Goal: Task Accomplishment & Management: Manage account settings

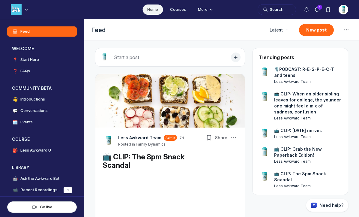
scroll to position [1553, 1148]
click at [346, 7] on img "User menu options" at bounding box center [343, 10] width 10 height 10
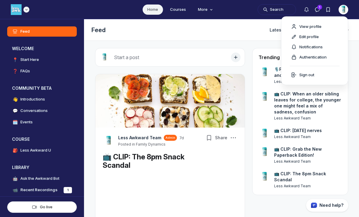
click at [18, 8] on img "Main navigation bar" at bounding box center [16, 9] width 11 height 11
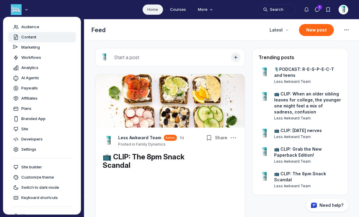
click at [25, 34] on span "Content" at bounding box center [28, 37] width 15 height 6
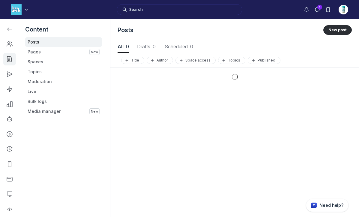
scroll to position [811, 1803]
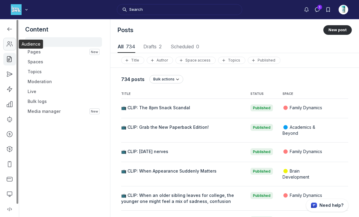
click at [7, 42] on use "Left Sidebar" at bounding box center [9, 44] width 5 height 5
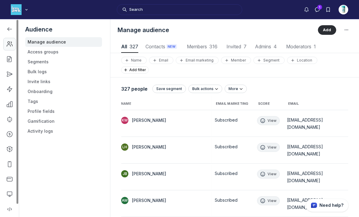
scroll to position [810, 1760]
click at [9, 59] on icon "Left Sidebar" at bounding box center [10, 59] width 6 height 6
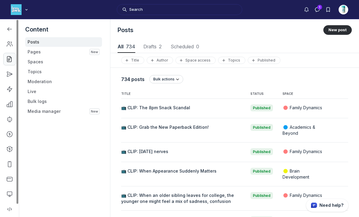
scroll to position [811, 1803]
click at [10, 79] on link "Left Sidebar" at bounding box center [9, 74] width 13 height 13
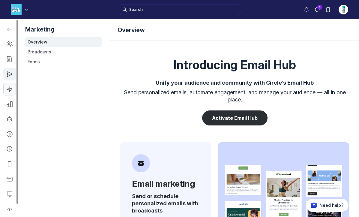
click at [9, 93] on link "Left Sidebar" at bounding box center [9, 89] width 13 height 13
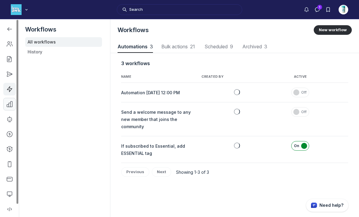
scroll to position [811, 1824]
click at [9, 107] on link "Left Sidebar" at bounding box center [9, 104] width 13 height 13
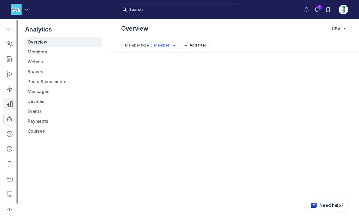
click at [9, 121] on icon "Left Sidebar" at bounding box center [10, 119] width 6 height 6
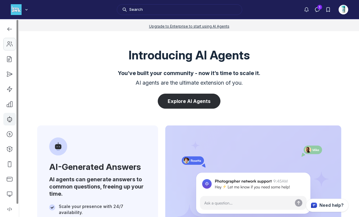
click at [10, 48] on link "Left Sidebar" at bounding box center [9, 44] width 13 height 13
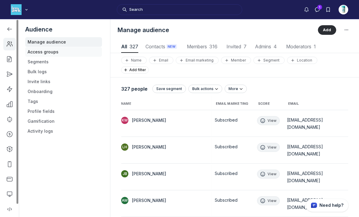
scroll to position [810, 1760]
click at [41, 52] on link "Access groups" at bounding box center [63, 52] width 77 height 10
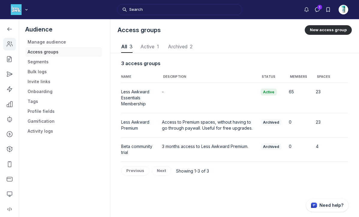
scroll to position [810, 1780]
click at [40, 56] on link "Access groups" at bounding box center [63, 52] width 77 height 10
click at [10, 103] on icon "Left Sidebar" at bounding box center [10, 104] width 6 height 6
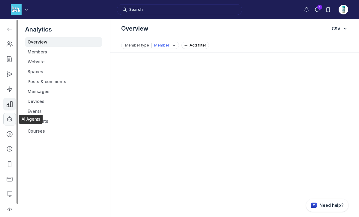
click at [10, 120] on use "Left Sidebar" at bounding box center [9, 118] width 4 height 5
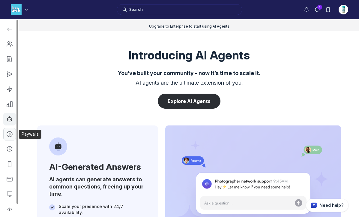
click at [12, 138] on link "Left Sidebar" at bounding box center [9, 134] width 13 height 13
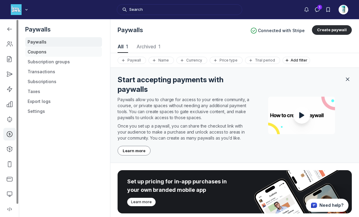
scroll to position [811, 1803]
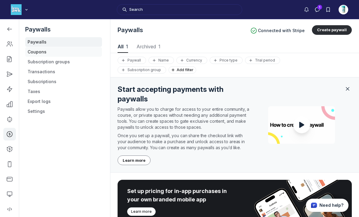
click at [45, 54] on link "Coupons" at bounding box center [63, 52] width 77 height 10
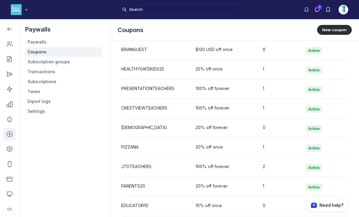
scroll to position [1003, 0]
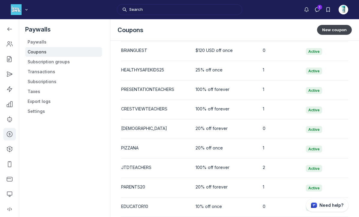
click at [327, 30] on button "New coupon" at bounding box center [334, 30] width 35 height 10
select select "1"
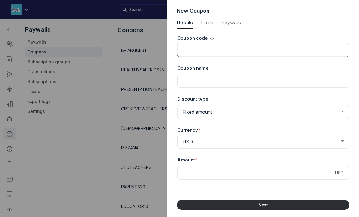
click at [215, 45] on input at bounding box center [262, 50] width 171 height 14
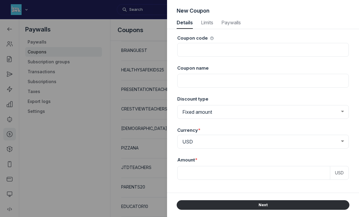
click at [92, 172] on div at bounding box center [179, 108] width 359 height 217
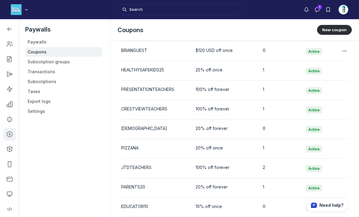
click at [141, 49] on div "BRIANGUEST" at bounding box center [154, 50] width 67 height 6
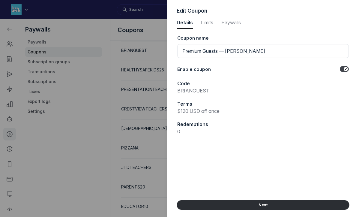
click at [97, 70] on div at bounding box center [179, 108] width 359 height 217
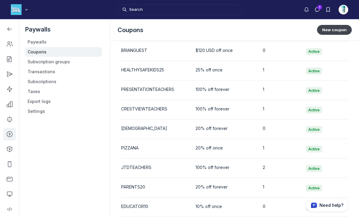
click at [332, 32] on button "New coupon" at bounding box center [334, 30] width 35 height 10
select select "1"
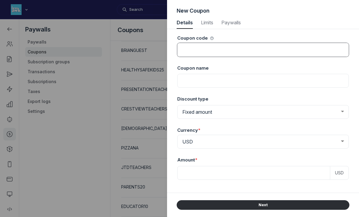
click at [292, 53] on input at bounding box center [262, 50] width 171 height 14
type input "BERKELEYPARENTS"
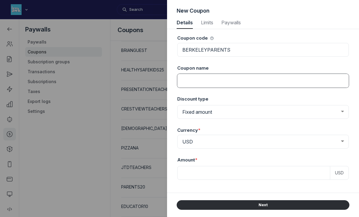
click at [273, 87] on input at bounding box center [262, 81] width 171 height 14
type input "P"
type input "[PERSON_NAME] Parents"
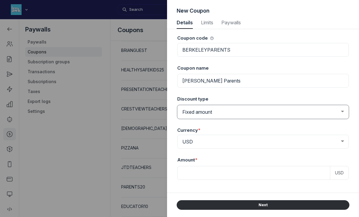
click at [266, 113] on select "Fixed amount Percentage discount" at bounding box center [262, 112] width 171 height 14
select select "PaywallCoupons::Percent"
click at [177, 105] on select "Fixed amount Percentage discount" at bounding box center [262, 112] width 171 height 14
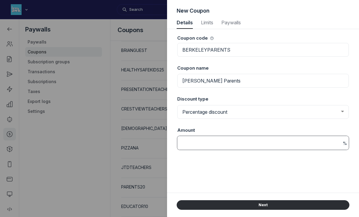
click at [216, 144] on input at bounding box center [262, 143] width 171 height 14
type input "100"
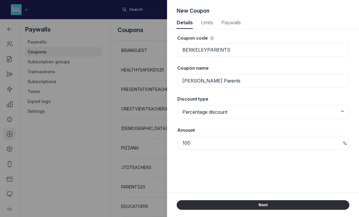
click at [201, 182] on div "Coupon code BERKELEYPARENTS Coupon name Berkeley [PERSON_NAME] Parents Discount…" at bounding box center [263, 110] width 173 height 163
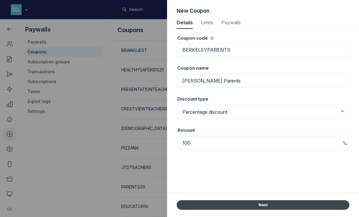
click at [233, 204] on button "Next" at bounding box center [263, 205] width 173 height 10
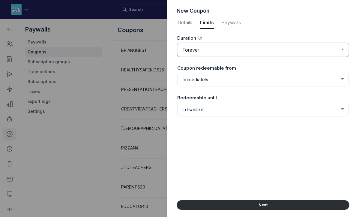
click at [228, 47] on select "Forever Once Repeating" at bounding box center [262, 50] width 171 height 14
select select "once"
click at [177, 43] on select "Forever Once Repeating" at bounding box center [262, 50] width 171 height 14
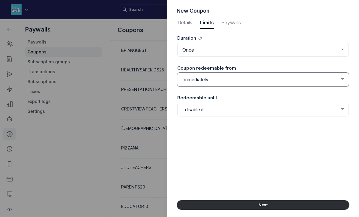
click at [202, 80] on select "Immediately From a set date" at bounding box center [262, 80] width 171 height 14
select select "true"
click at [177, 73] on select "Immediately From a set date" at bounding box center [262, 80] width 171 height 14
select select "8"
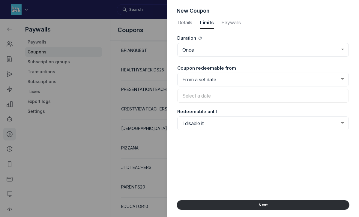
click at [202, 97] on input "text" at bounding box center [262, 96] width 171 height 14
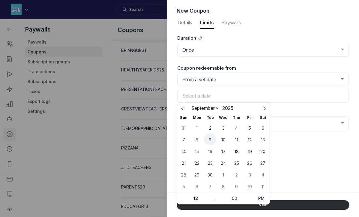
click at [208, 138] on span "9" at bounding box center [210, 139] width 12 height 12
type input "[DATE] 12:00 PM (PDT)"
click at [308, 122] on select "I disable it Until a set date" at bounding box center [262, 123] width 171 height 14
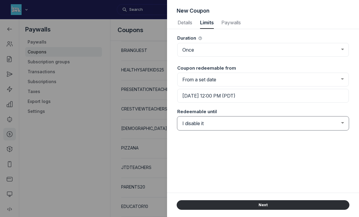
click at [177, 116] on select "I disable it Until a set date" at bounding box center [262, 123] width 171 height 14
click at [277, 125] on select "I disable it Until a set date" at bounding box center [262, 123] width 171 height 14
select select "true"
click at [177, 116] on select "I disable it Until a set date" at bounding box center [262, 123] width 171 height 14
click at [272, 139] on input "text" at bounding box center [262, 139] width 171 height 14
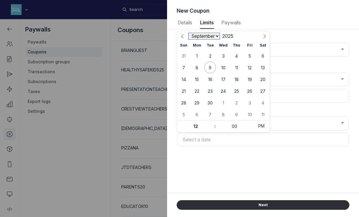
click at [218, 36] on select "January February March April May June July August September October November De…" at bounding box center [204, 36] width 31 height 6
select select "4"
click at [189, 33] on select "January February March April May June July August September October November De…" at bounding box center [204, 36] width 31 height 6
click at [261, 103] on span "31" at bounding box center [263, 103] width 12 height 12
type input "[DATE] 12:00 PM (PDT)"
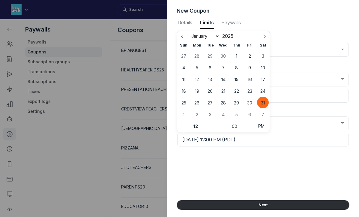
click at [244, 173] on div "Duration Forever Once Repeating Coupon redeemable from Immediately From a set d…" at bounding box center [263, 110] width 173 height 163
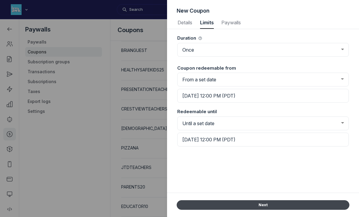
click at [256, 206] on button "Next" at bounding box center [263, 205] width 173 height 10
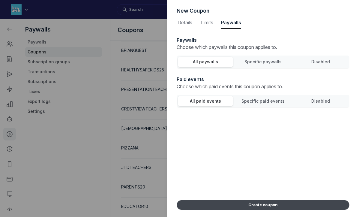
click at [254, 206] on button "Create coupon" at bounding box center [263, 205] width 173 height 10
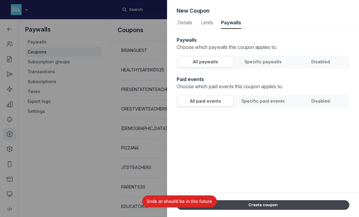
click at [254, 206] on button "Create coupon" at bounding box center [263, 205] width 173 height 10
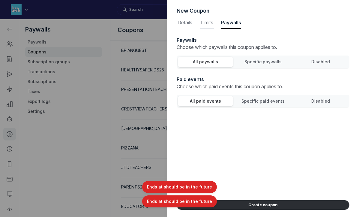
click at [205, 24] on span "Limits" at bounding box center [207, 22] width 14 height 5
select select "once"
select select "true"
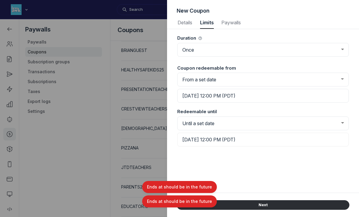
click at [237, 140] on input "[DATE] 12:00 PM (PDT)" at bounding box center [262, 139] width 171 height 14
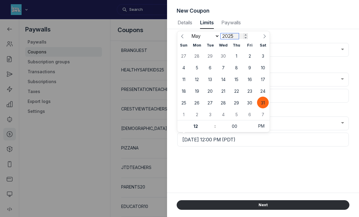
click at [230, 37] on input "2025" at bounding box center [230, 36] width 18 height 6
click at [245, 37] on span at bounding box center [245, 37] width 4 height 3
click at [245, 33] on div "January February March April May June July August September October November [D…" at bounding box center [223, 36] width 69 height 10
click at [246, 35] on span at bounding box center [245, 34] width 4 height 3
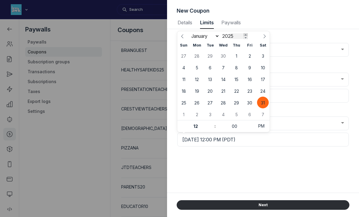
type input "2026"
click at [184, 116] on span "31" at bounding box center [184, 114] width 12 height 12
type input "[DATE] 12:00 PM (PDT)"
click at [240, 170] on div "Duration Forever Once Repeating Coupon redeemable from Immediately From a set d…" at bounding box center [263, 110] width 173 height 163
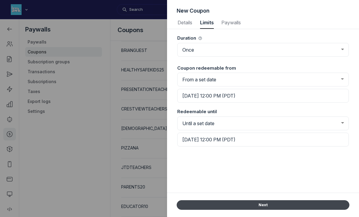
click at [255, 203] on button "Next" at bounding box center [263, 205] width 173 height 10
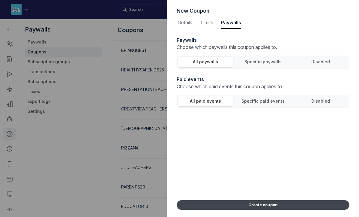
click at [260, 205] on button "Create coupon" at bounding box center [263, 205] width 173 height 10
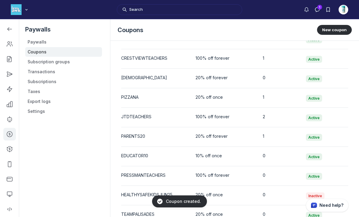
scroll to position [1140, 0]
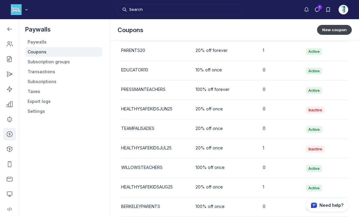
click at [335, 31] on button "New coupon" at bounding box center [334, 30] width 35 height 10
select select "1"
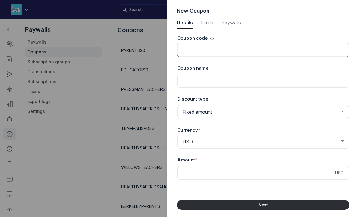
click at [248, 51] on input at bounding box center [262, 50] width 171 height 14
type input "BERKELEYTEACHERS"
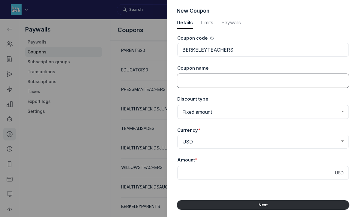
click at [240, 80] on input at bounding box center [262, 81] width 171 height 14
drag, startPoint x: 240, startPoint y: 83, endPoint x: 220, endPoint y: 80, distance: 20.3
click at [220, 80] on input "[PERSON_NAME] Parents" at bounding box center [262, 81] width 171 height 14
type input "[PERSON_NAME] Teachers"
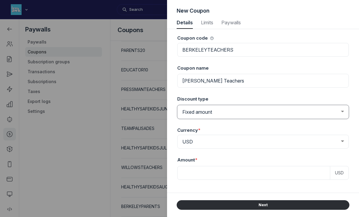
click at [210, 111] on select "Fixed amount Percentage discount" at bounding box center [262, 112] width 171 height 14
select select "PaywallCoupons::Percent"
click at [177, 105] on select "Fixed amount Percentage discount" at bounding box center [262, 112] width 171 height 14
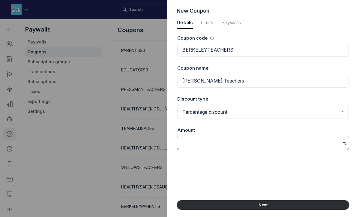
click at [201, 144] on input at bounding box center [262, 143] width 171 height 14
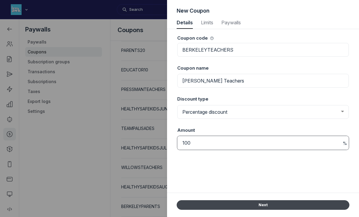
type input "100"
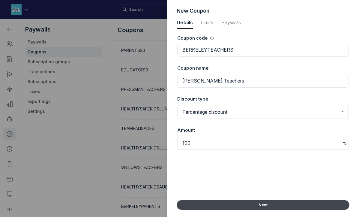
click at [214, 204] on button "Next" at bounding box center [263, 205] width 173 height 10
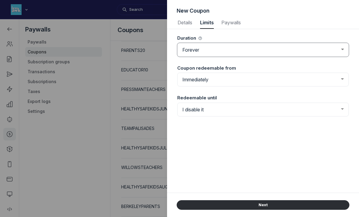
click at [237, 51] on select "Forever Once Repeating" at bounding box center [262, 50] width 171 height 14
select select "once"
click at [177, 43] on select "Forever Once Repeating" at bounding box center [262, 50] width 171 height 14
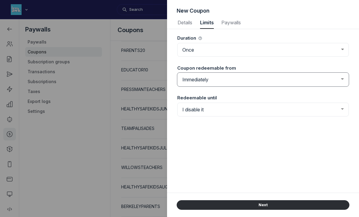
click at [215, 80] on select "Immediately From a set date" at bounding box center [262, 80] width 171 height 14
select select "true"
click at [177, 73] on select "Immediately From a set date" at bounding box center [262, 80] width 171 height 14
select select "8"
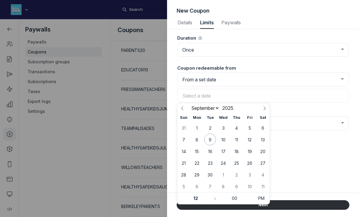
click at [218, 99] on input "text" at bounding box center [262, 96] width 171 height 14
click at [209, 137] on span "9" at bounding box center [210, 139] width 12 height 12
type input "[DATE] 12:00 PM (PDT)"
click at [284, 125] on select "I disable it Until a set date" at bounding box center [262, 123] width 171 height 14
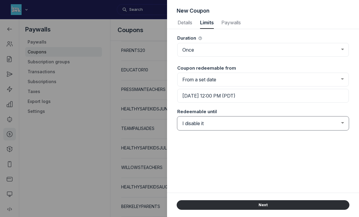
select select "true"
click at [177, 116] on select "I disable it Until a set date" at bounding box center [262, 123] width 171 height 14
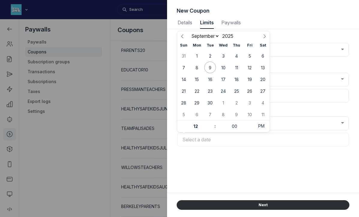
click at [201, 141] on input "text" at bounding box center [262, 139] width 171 height 14
click at [210, 37] on select "January February March April May June July August September October November De…" at bounding box center [204, 36] width 31 height 6
select select "6"
click at [189, 33] on select "January February March April May June July August September October November De…" at bounding box center [204, 36] width 31 height 6
click at [237, 103] on span "31" at bounding box center [236, 103] width 12 height 12
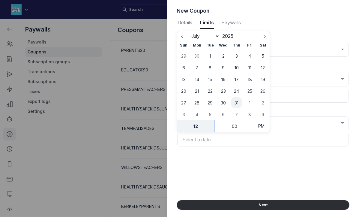
type input "[DATE] 12:00 PM (PDT)"
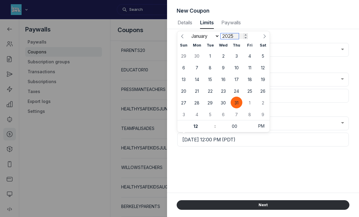
click at [228, 36] on input "2025" at bounding box center [230, 36] width 18 height 6
click at [245, 39] on div "January February March April May June July August September October November [D…" at bounding box center [223, 36] width 69 height 10
click at [245, 34] on span at bounding box center [245, 34] width 4 height 3
type input "2026"
click at [240, 183] on div "Duration Forever Once Repeating Coupon redeemable from Immediately From a set d…" at bounding box center [263, 110] width 173 height 163
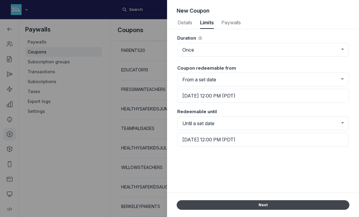
click at [246, 205] on button "Next" at bounding box center [263, 205] width 173 height 10
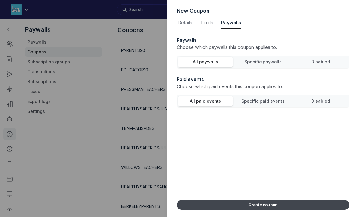
click at [246, 205] on button "Create coupon" at bounding box center [263, 205] width 173 height 10
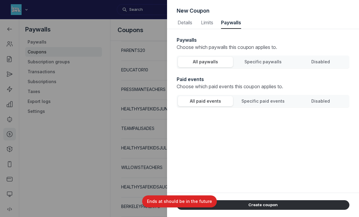
click at [72, 159] on div at bounding box center [179, 108] width 359 height 217
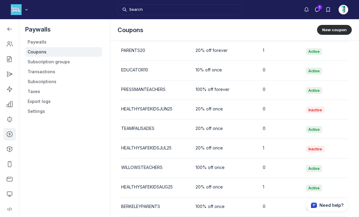
click at [155, 207] on div "BERKELEYPARENTS" at bounding box center [154, 206] width 67 height 6
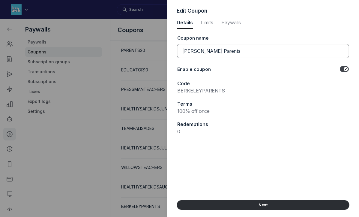
click at [195, 50] on input "[PERSON_NAME] Parents" at bounding box center [262, 51] width 171 height 14
type input "[PERSON_NAME] Parents"
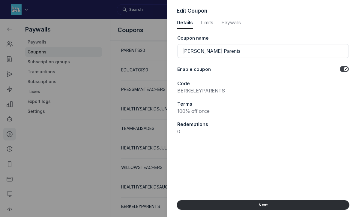
click at [200, 91] on p "BERKELEYPARENTS" at bounding box center [262, 90] width 171 height 7
drag, startPoint x: 200, startPoint y: 91, endPoint x: 178, endPoint y: 90, distance: 21.9
click at [178, 90] on p "BERKELEYPARENTS" at bounding box center [262, 90] width 171 height 7
click at [341, 69] on label "Toggle switch" at bounding box center [344, 69] width 9 height 6
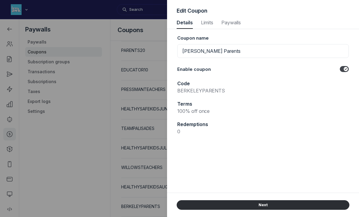
click at [0, 0] on input "Toggle switch" at bounding box center [0, 0] width 0 height 0
click at [341, 69] on label "Toggle switch" at bounding box center [344, 69] width 9 height 6
click at [0, 0] on input "Toggle switch" at bounding box center [0, 0] width 0 height 0
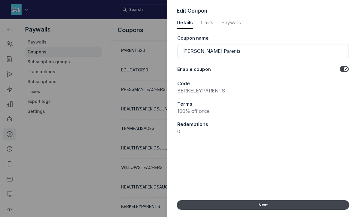
click at [239, 202] on button "Next" at bounding box center [263, 205] width 173 height 10
select select "true"
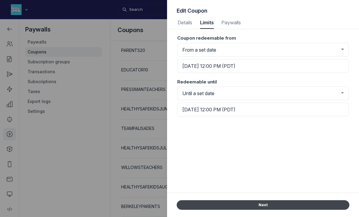
click at [239, 202] on button "Next" at bounding box center [263, 205] width 173 height 10
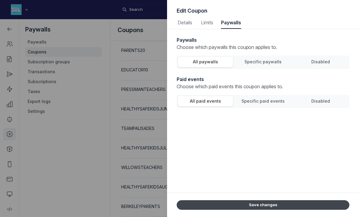
click at [239, 202] on button "Save changes" at bounding box center [263, 205] width 173 height 10
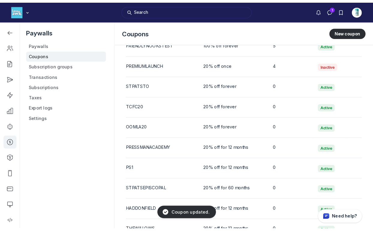
scroll to position [1140, 0]
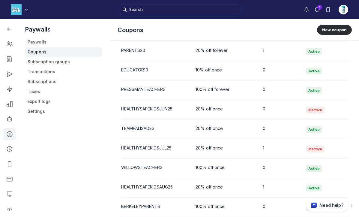
click at [351, 206] on use at bounding box center [351, 205] width 1 height 2
click at [311, 207] on div "Need help?" at bounding box center [330, 204] width 49 height 13
click at [335, 208] on div "Need help?" at bounding box center [330, 204] width 49 height 13
click at [307, 207] on div "Need help?" at bounding box center [330, 204] width 49 height 13
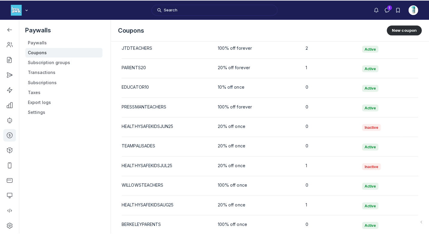
scroll to position [1724, 854]
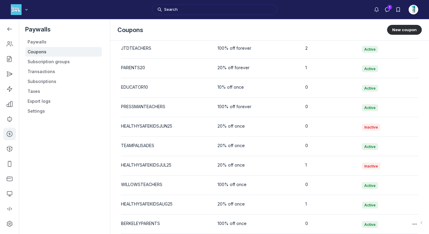
click at [358, 216] on td at bounding box center [410, 224] width 18 height 19
click at [358, 216] on div "Need help?" at bounding box center [400, 222] width 49 height 13
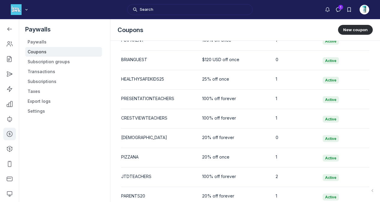
scroll to position [1154, 0]
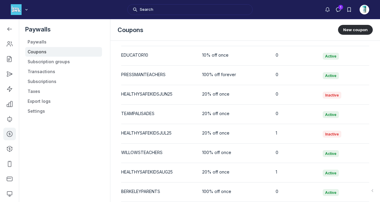
click at [358, 192] on div "Need help?" at bounding box center [351, 190] width 49 height 13
click at [323, 192] on span "Active" at bounding box center [331, 192] width 16 height 7
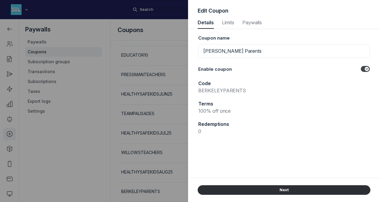
scroll to position [811, 1547]
click at [233, 90] on p "BERKELEYPARENTS" at bounding box center [283, 90] width 171 height 7
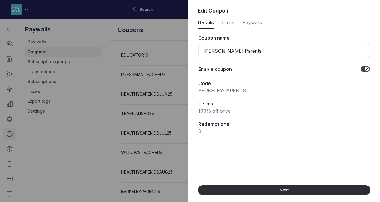
click at [358, 68] on label "Toggle switch" at bounding box center [365, 69] width 9 height 6
click at [0, 0] on input "Toggle switch" at bounding box center [0, 0] width 0 height 0
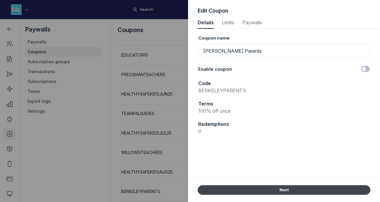
click at [272, 188] on button "Next" at bounding box center [284, 190] width 173 height 10
select select "true"
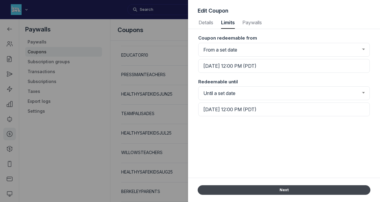
click at [272, 188] on button "Next" at bounding box center [284, 190] width 173 height 10
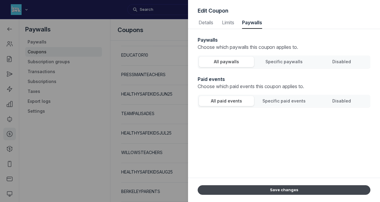
click at [272, 188] on button "Save changes" at bounding box center [284, 190] width 173 height 10
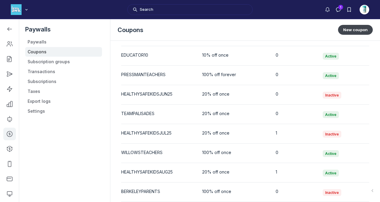
click at [348, 30] on button "New coupon" at bounding box center [355, 30] width 35 height 10
select select "1"
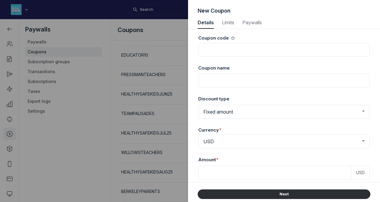
scroll to position [811, 1527]
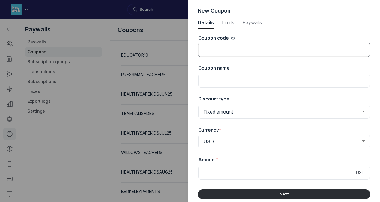
click at [221, 48] on input at bounding box center [283, 50] width 171 height 14
type input "BERKLEYPARENTS"
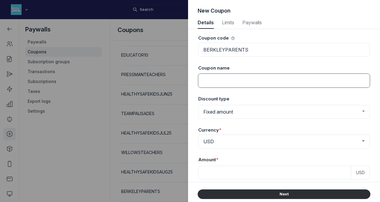
click at [221, 81] on input at bounding box center [283, 81] width 171 height 14
type input "[PERSON_NAME] Parents"
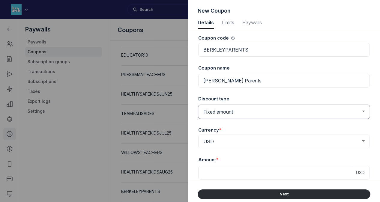
click at [240, 113] on select "Fixed amount Percentage discount" at bounding box center [283, 112] width 171 height 14
select select "PaywallCoupons::Percent"
click at [198, 105] on select "Fixed amount Percentage discount" at bounding box center [283, 112] width 171 height 14
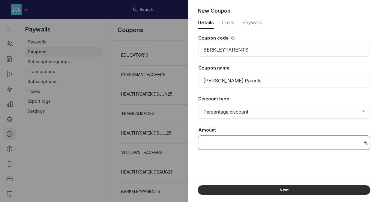
click at [221, 143] on input at bounding box center [283, 143] width 171 height 14
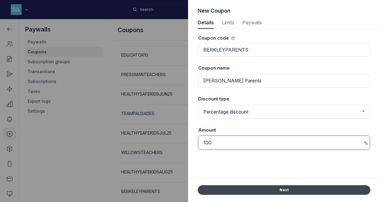
type input "100"
click at [236, 191] on button "Next" at bounding box center [284, 190] width 173 height 10
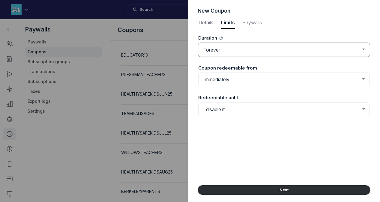
click at [257, 51] on select "Forever Once Repeating" at bounding box center [283, 50] width 171 height 14
select select "once"
click at [198, 43] on select "Forever Once Repeating" at bounding box center [283, 50] width 171 height 14
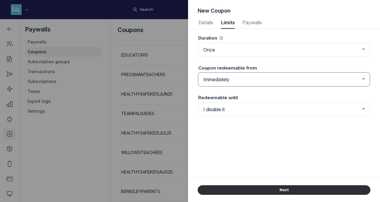
click at [234, 79] on select "Immediately From a set date" at bounding box center [283, 80] width 171 height 14
select select "true"
click at [198, 73] on select "Immediately From a set date" at bounding box center [283, 80] width 171 height 14
select select "8"
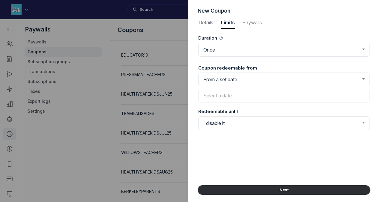
click at [232, 95] on input "text" at bounding box center [283, 96] width 171 height 14
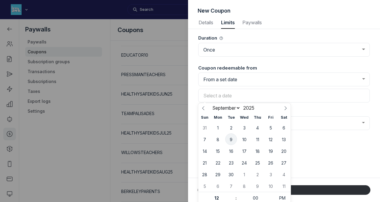
click at [230, 140] on span "9" at bounding box center [231, 139] width 12 height 12
type input "[DATE] 12:00 PM (PDT)"
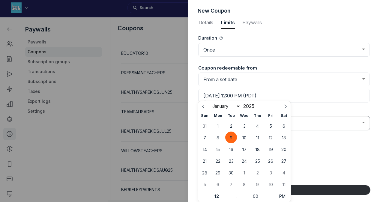
click at [331, 123] on select "I disable it Until a set date" at bounding box center [283, 123] width 171 height 14
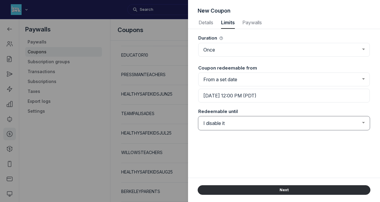
scroll to position [0, 0]
select select "true"
click at [198, 116] on select "I disable it Until a set date" at bounding box center [283, 123] width 171 height 14
click at [300, 136] on input "text" at bounding box center [283, 139] width 171 height 14
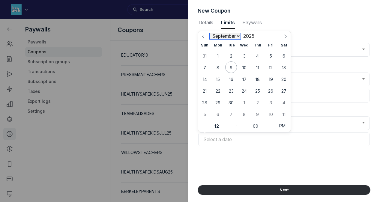
click at [233, 35] on select "January February March April May June July August September October November De…" at bounding box center [225, 36] width 31 height 6
select select "4"
click at [210, 33] on select "January February March April May June July August September October November De…" at bounding box center [225, 36] width 31 height 6
click at [266, 34] on span at bounding box center [266, 34] width 4 height 3
type input "2026"
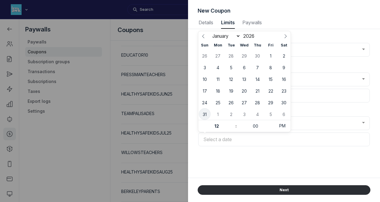
click at [207, 113] on span "31" at bounding box center [205, 114] width 12 height 12
type input "[DATE] 12:00 PM (PDT)"
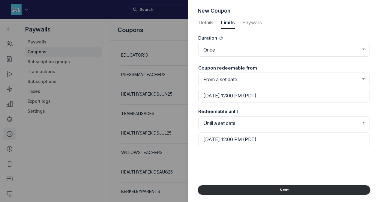
click at [273, 169] on div "Duration Forever Once Repeating Coupon redeemable from Immediately From a set d…" at bounding box center [284, 103] width 173 height 149
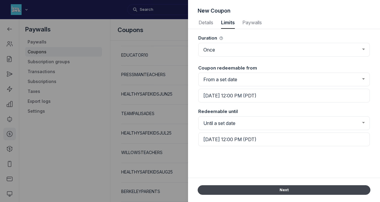
click at [279, 189] on button "Next" at bounding box center [284, 190] width 173 height 10
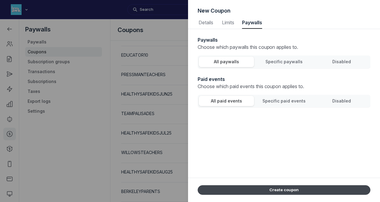
click at [279, 189] on button "Create coupon" at bounding box center [284, 190] width 173 height 10
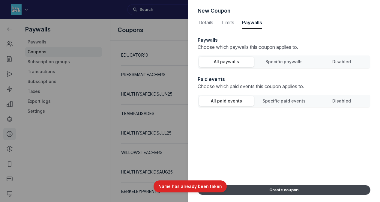
click at [279, 189] on button "Create coupon" at bounding box center [284, 190] width 173 height 10
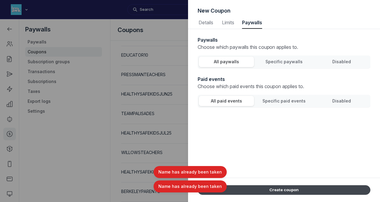
click at [279, 189] on button "Create coupon" at bounding box center [284, 190] width 173 height 10
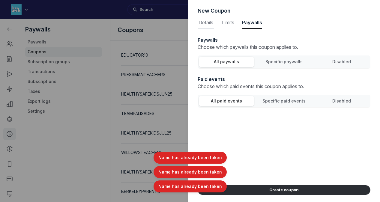
click at [207, 22] on span "Details" at bounding box center [206, 22] width 16 height 5
select select "PaywallCoupons::Percent"
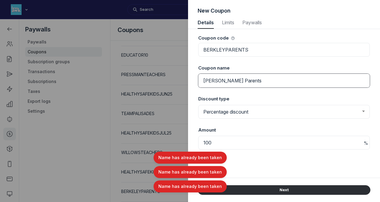
click at [267, 79] on input "[PERSON_NAME] Parents" at bounding box center [283, 81] width 171 height 14
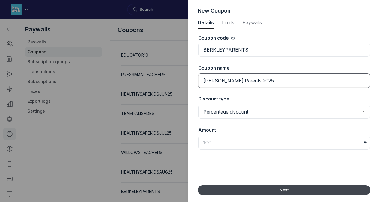
type input "[PERSON_NAME] Parents 2025"
click at [281, 191] on button "Next" at bounding box center [284, 190] width 173 height 10
select select "once"
select select "true"
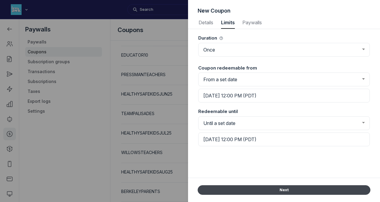
click at [281, 191] on button "Next" at bounding box center [284, 190] width 173 height 10
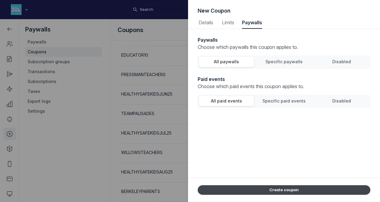
click at [281, 191] on button "Create coupon" at bounding box center [284, 190] width 173 height 10
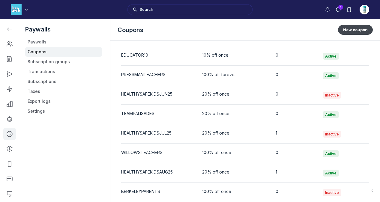
click at [350, 28] on button "New coupon" at bounding box center [355, 30] width 35 height 10
select select "1"
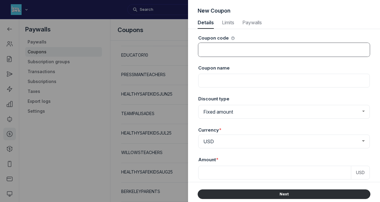
click at [253, 49] on input at bounding box center [283, 50] width 171 height 14
type input "BERKLEYTEACHERS"
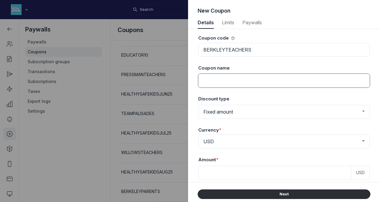
click at [248, 80] on input at bounding box center [283, 81] width 171 height 14
drag, startPoint x: 258, startPoint y: 80, endPoint x: 239, endPoint y: 80, distance: 19.5
click at [239, 80] on input "[PERSON_NAME] Parents" at bounding box center [283, 81] width 171 height 14
type input "[PERSON_NAME] Teachers"
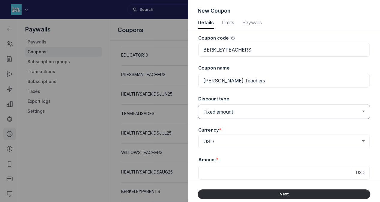
click at [233, 110] on select "Fixed amount Percentage discount" at bounding box center [283, 112] width 171 height 14
select select "PaywallCoupons::Percent"
click at [198, 105] on select "Fixed amount Percentage discount" at bounding box center [283, 112] width 171 height 14
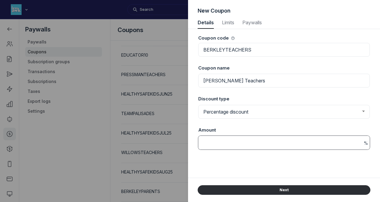
click at [224, 140] on input at bounding box center [283, 143] width 171 height 14
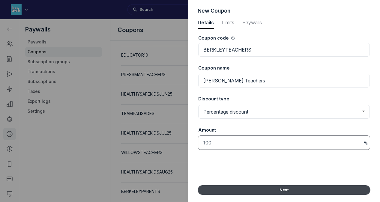
type input "100"
click at [246, 189] on button "Next" at bounding box center [284, 190] width 173 height 10
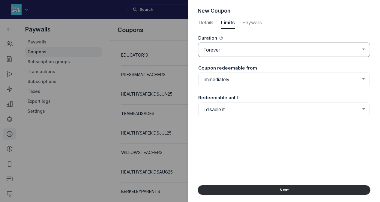
click at [230, 46] on select "Forever Once Repeating" at bounding box center [283, 50] width 171 height 14
select select "once"
click at [198, 43] on select "Forever Once Repeating" at bounding box center [283, 50] width 171 height 14
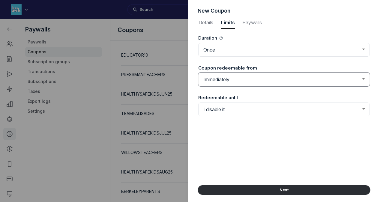
click at [226, 82] on select "Immediately From a set date" at bounding box center [283, 80] width 171 height 14
select select "true"
click at [198, 73] on select "Immediately From a set date" at bounding box center [283, 80] width 171 height 14
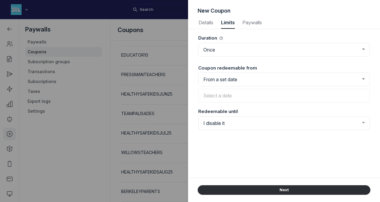
click at [226, 94] on input "text" at bounding box center [283, 96] width 171 height 14
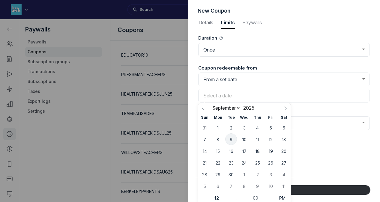
click at [231, 138] on span "9" at bounding box center [231, 139] width 12 height 12
type input "[DATE] 12:00 PM (PDT)"
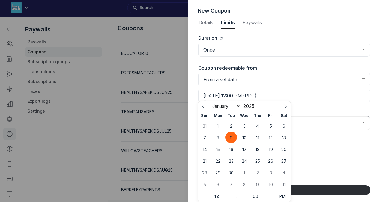
click at [302, 127] on select "I disable it Until a set date" at bounding box center [283, 123] width 171 height 14
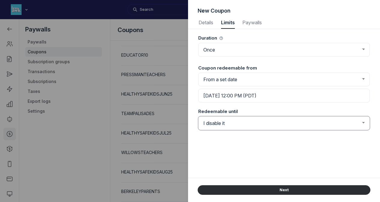
select select "true"
click at [198, 116] on select "I disable it Until a set date" at bounding box center [283, 123] width 171 height 14
click at [303, 132] on input "text" at bounding box center [283, 139] width 171 height 14
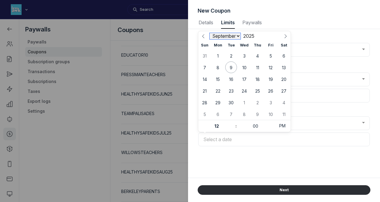
click at [238, 33] on select "January February March April May June July August September October November De…" at bounding box center [225, 36] width 31 height 6
select select "6"
click at [210, 33] on select "January February March April May June July August September October November De…" at bounding box center [225, 36] width 31 height 6
click at [256, 101] on span "31" at bounding box center [257, 103] width 12 height 12
type input "[DATE] 12:00 PM (PDT)"
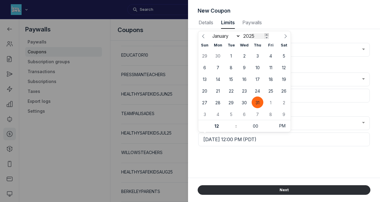
click at [266, 34] on span at bounding box center [266, 34] width 4 height 3
type input "2026"
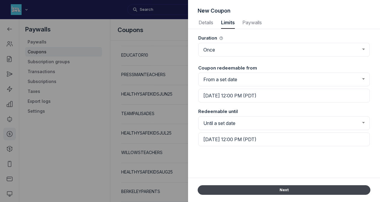
click at [274, 189] on button "Next" at bounding box center [284, 190] width 173 height 10
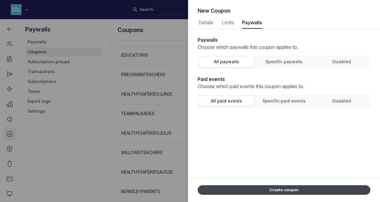
click at [274, 189] on button "Create coupon" at bounding box center [284, 190] width 173 height 10
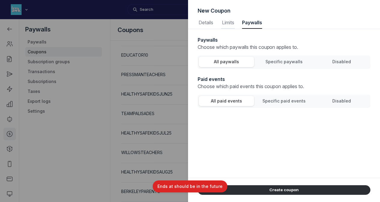
click at [226, 23] on span "Limits" at bounding box center [228, 22] width 14 height 5
select select "once"
select select "true"
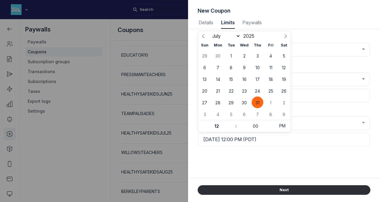
click at [278, 137] on input "[DATE] 12:00 PM (PDT)" at bounding box center [283, 139] width 171 height 14
click at [266, 34] on span at bounding box center [266, 34] width 4 height 3
type input "2026"
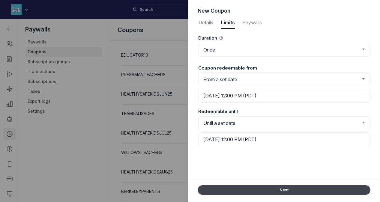
click at [283, 189] on button "Next" at bounding box center [284, 190] width 173 height 10
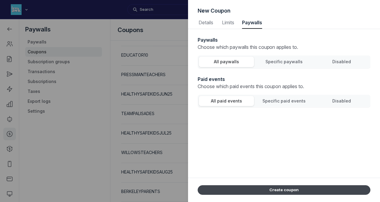
click at [283, 189] on button "Create coupon" at bounding box center [284, 190] width 173 height 10
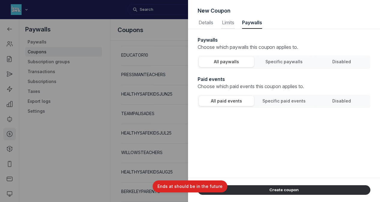
click at [227, 20] on span "Limits" at bounding box center [228, 22] width 14 height 5
select select "6"
select select "once"
select select "true"
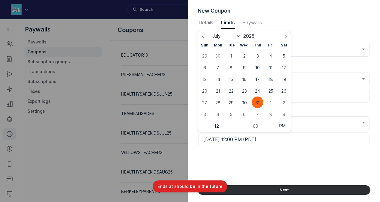
click at [281, 139] on input "[DATE] 12:00 PM (PDT)" at bounding box center [283, 139] width 171 height 14
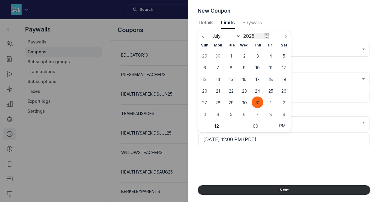
click at [267, 34] on span at bounding box center [266, 34] width 4 height 3
type input "2026"
click at [272, 103] on span "31" at bounding box center [271, 103] width 12 height 12
type input "[DATE] 12:00 PM (PDT)"
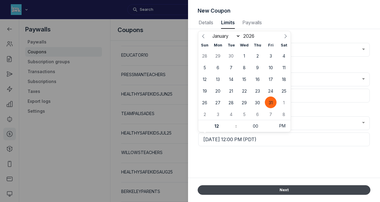
click at [273, 192] on button "Next" at bounding box center [284, 190] width 173 height 10
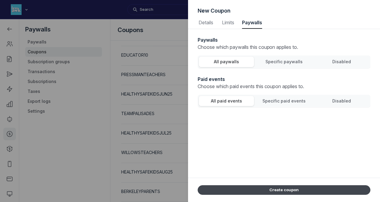
click at [273, 192] on button "Create coupon" at bounding box center [284, 190] width 173 height 10
